Goal: Information Seeking & Learning: Learn about a topic

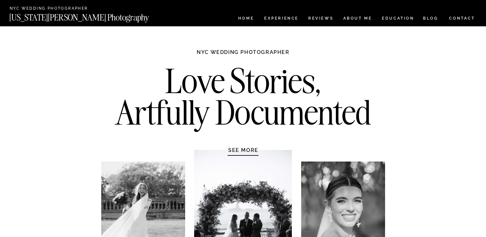
scroll to position [2262, 0]
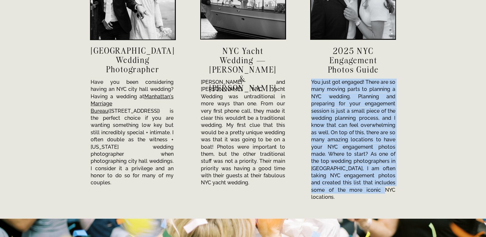
click at [239, 54] on h3 "NYC Yacht Wedding — Sofia & Travis" at bounding box center [242, 59] width 71 height 27
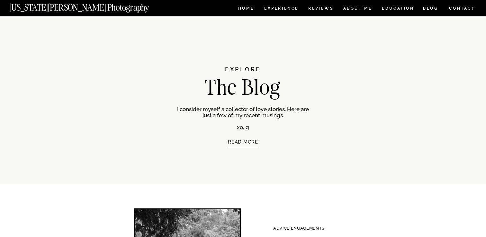
click at [245, 141] on p "READ MORE" at bounding box center [242, 151] width 109 height 23
